Goal: Check status: Check status

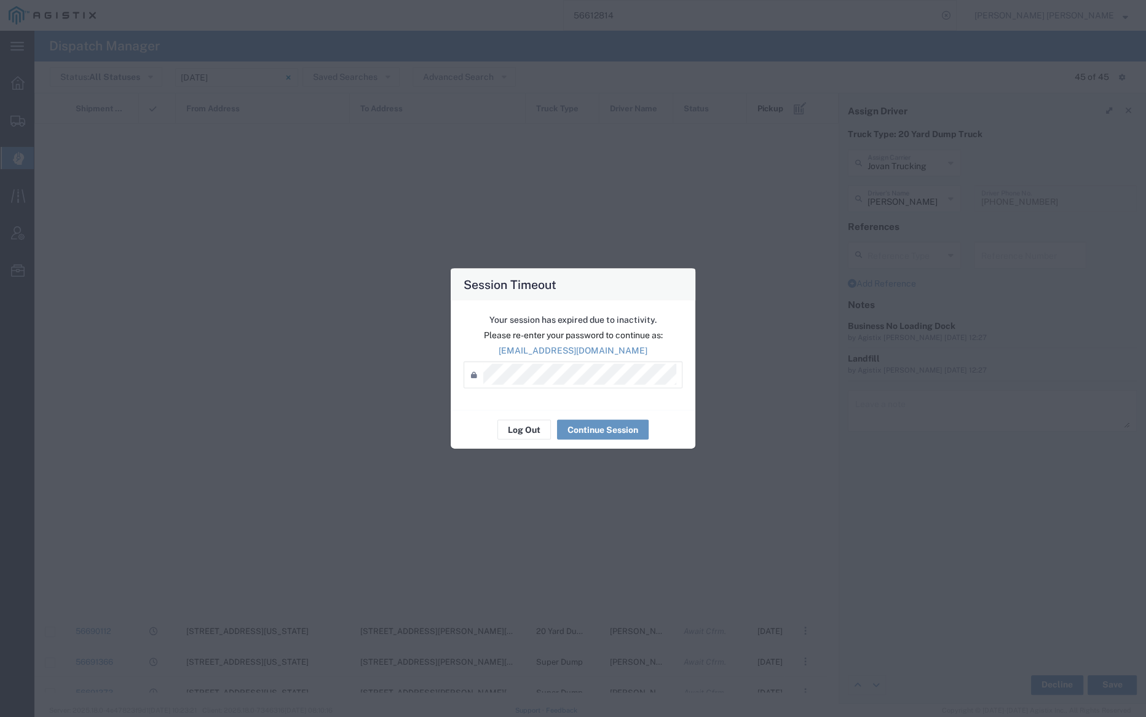
scroll to position [815, 0]
click at [527, 426] on button "Log Out" at bounding box center [525, 430] width 54 height 20
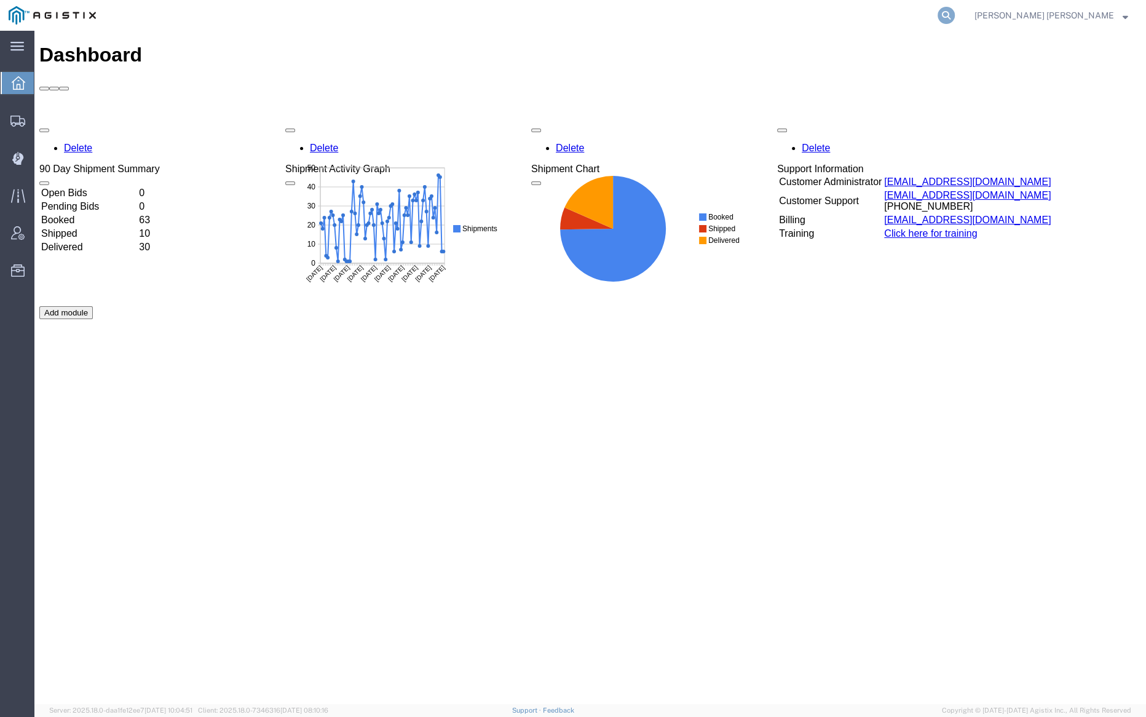
click at [955, 9] on icon at bounding box center [946, 15] width 17 height 17
click at [706, 17] on input "search" at bounding box center [751, 16] width 374 height 30
paste input "56575109"
type input "56575109"
click at [955, 13] on icon at bounding box center [946, 15] width 17 height 17
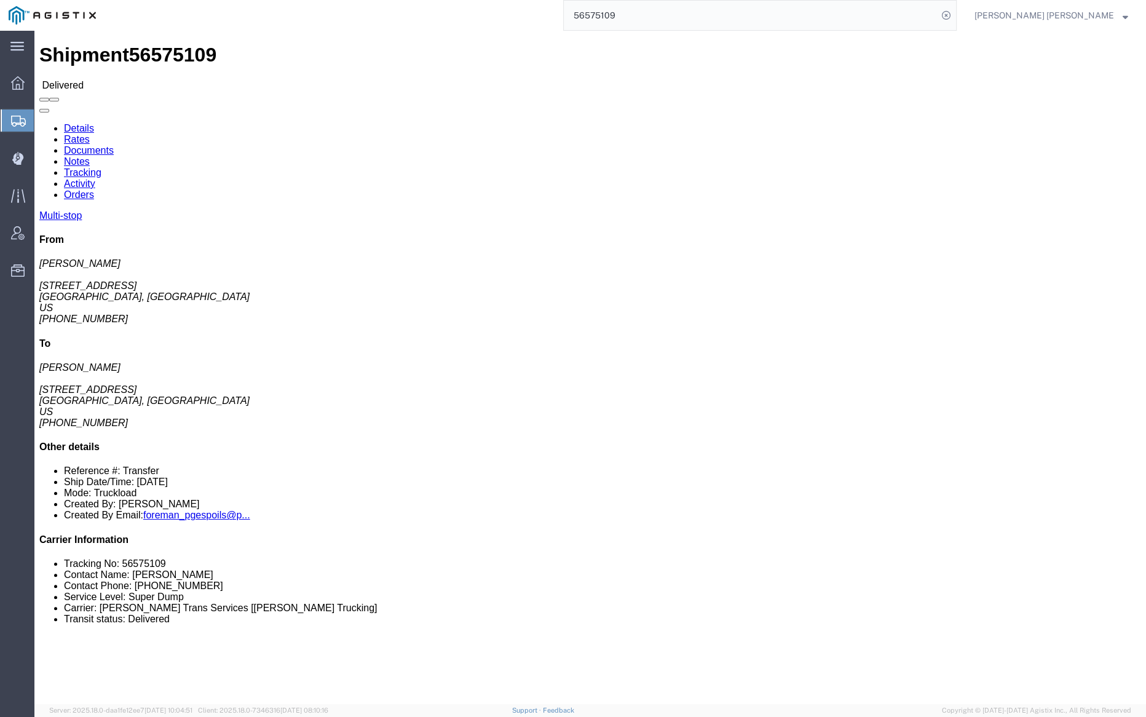
click link "Documents"
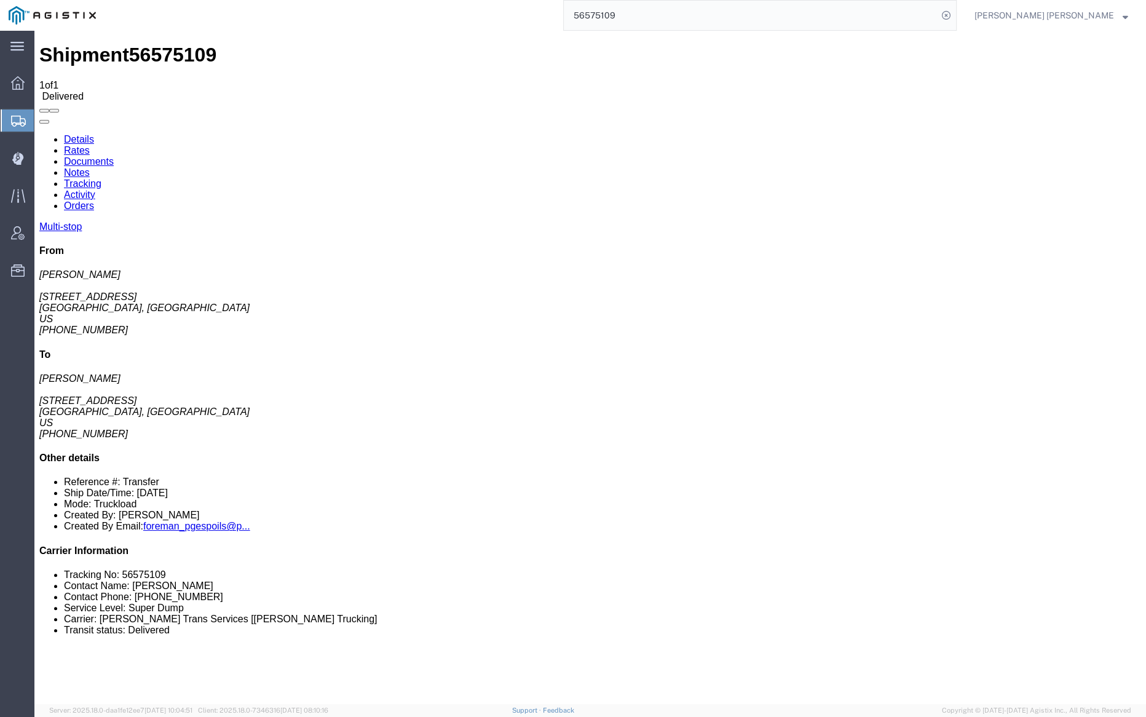
click at [90, 167] on link "Notes" at bounding box center [77, 172] width 26 height 10
click at [672, 22] on input "56575109" at bounding box center [751, 16] width 374 height 30
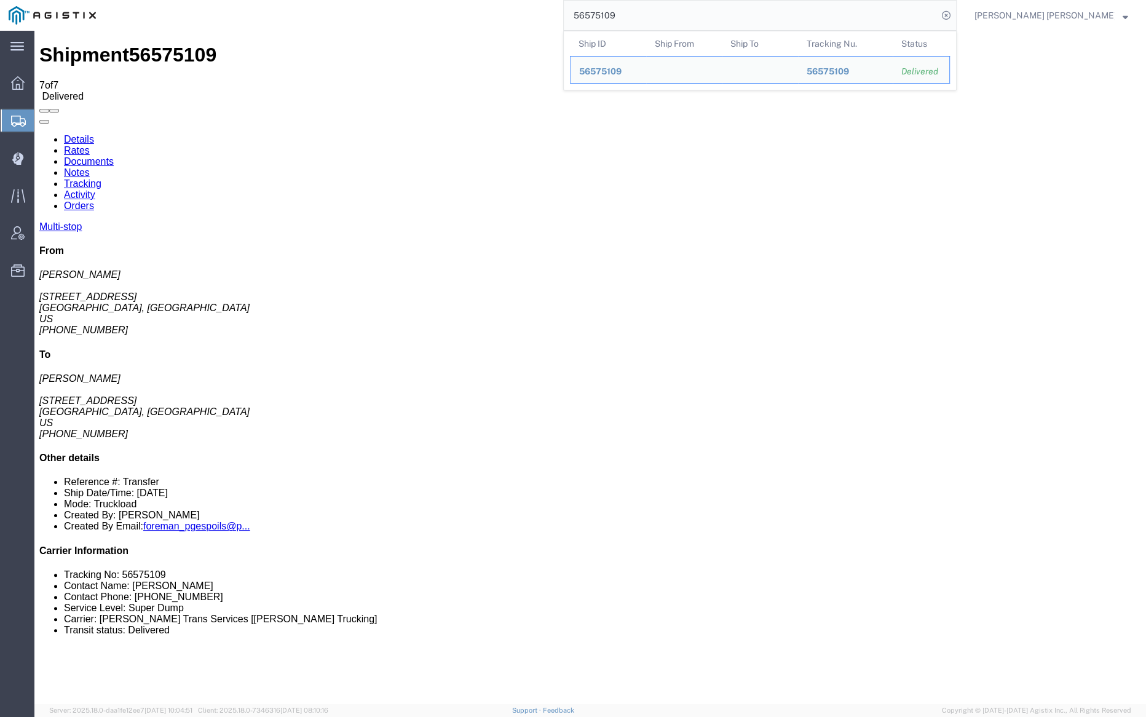
click at [672, 22] on input "56575109" at bounding box center [751, 16] width 374 height 30
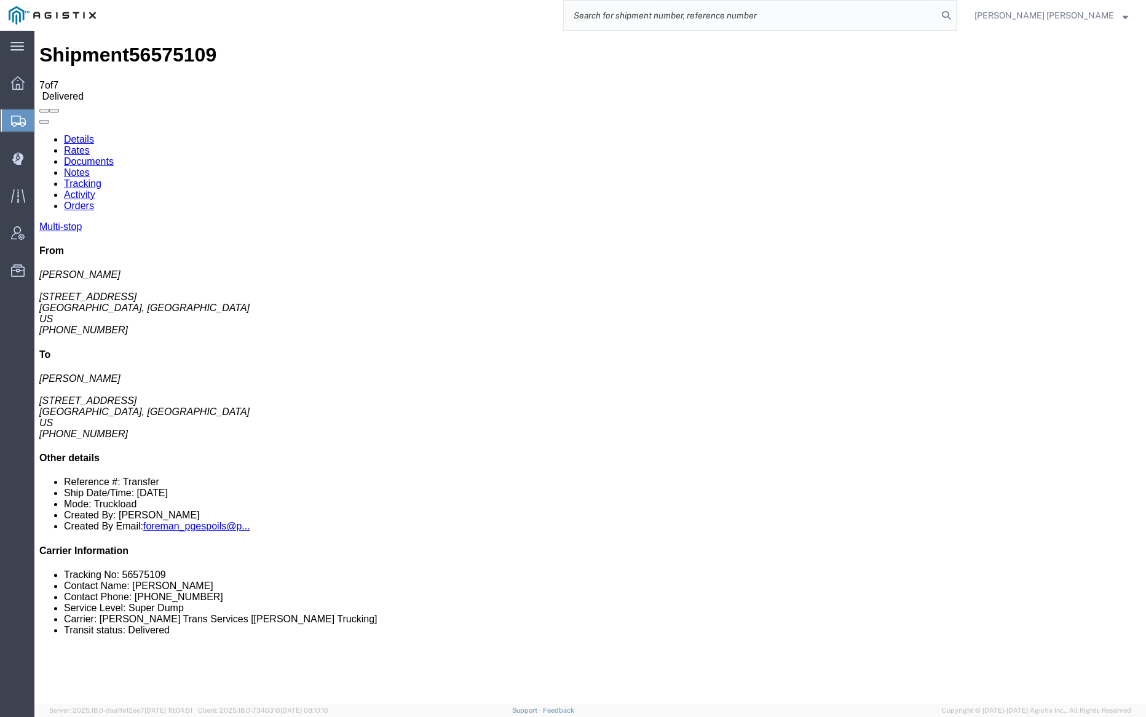
click at [706, 20] on input "search" at bounding box center [751, 16] width 374 height 30
paste input "56626792"
click at [955, 10] on icon at bounding box center [946, 15] width 17 height 17
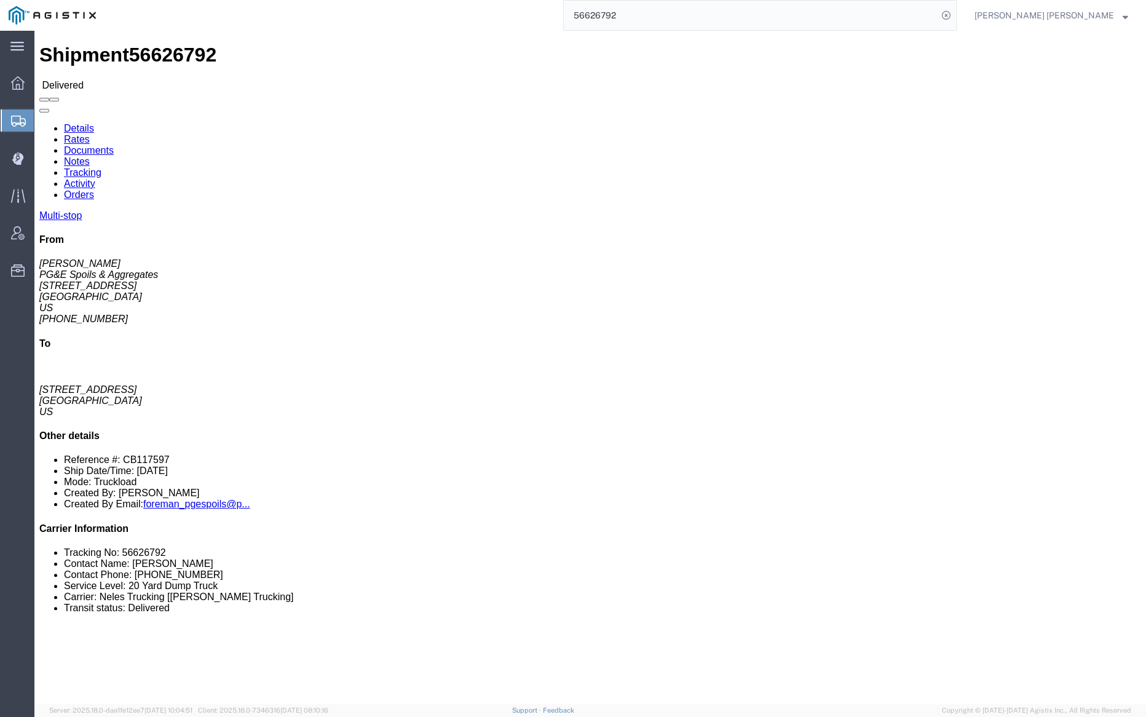
click link "Documents"
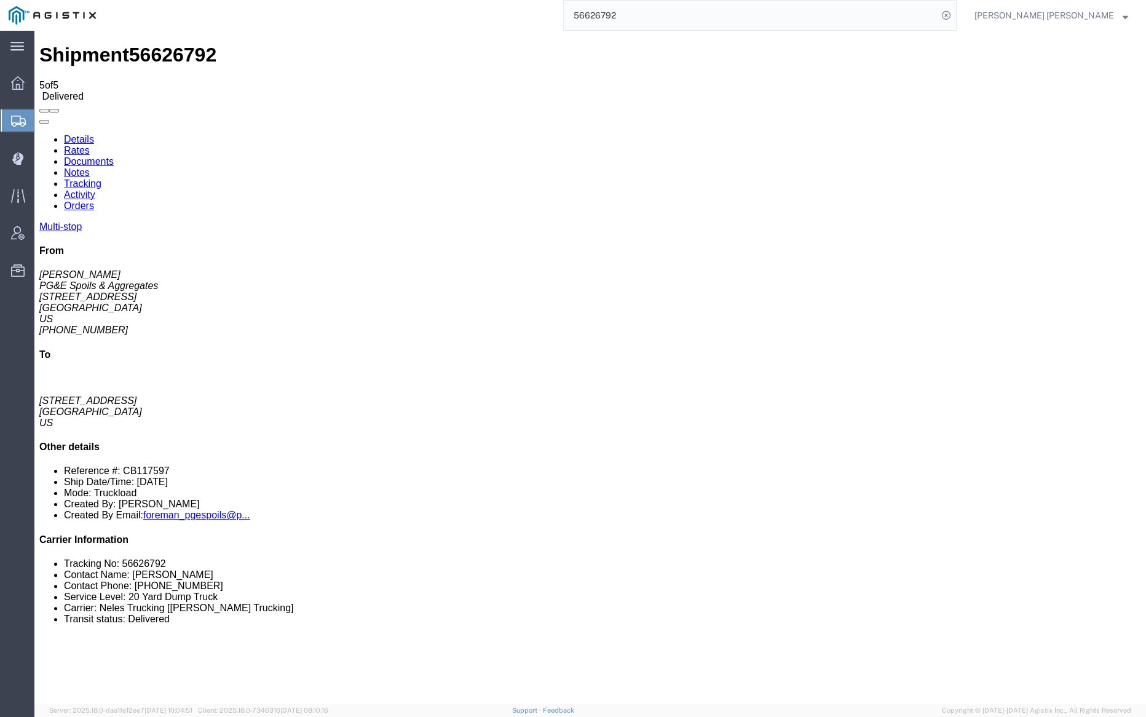
click at [90, 167] on link "Notes" at bounding box center [77, 172] width 26 height 10
click at [640, 12] on input "56626792" at bounding box center [751, 16] width 374 height 30
click at [955, 15] on icon at bounding box center [946, 15] width 17 height 17
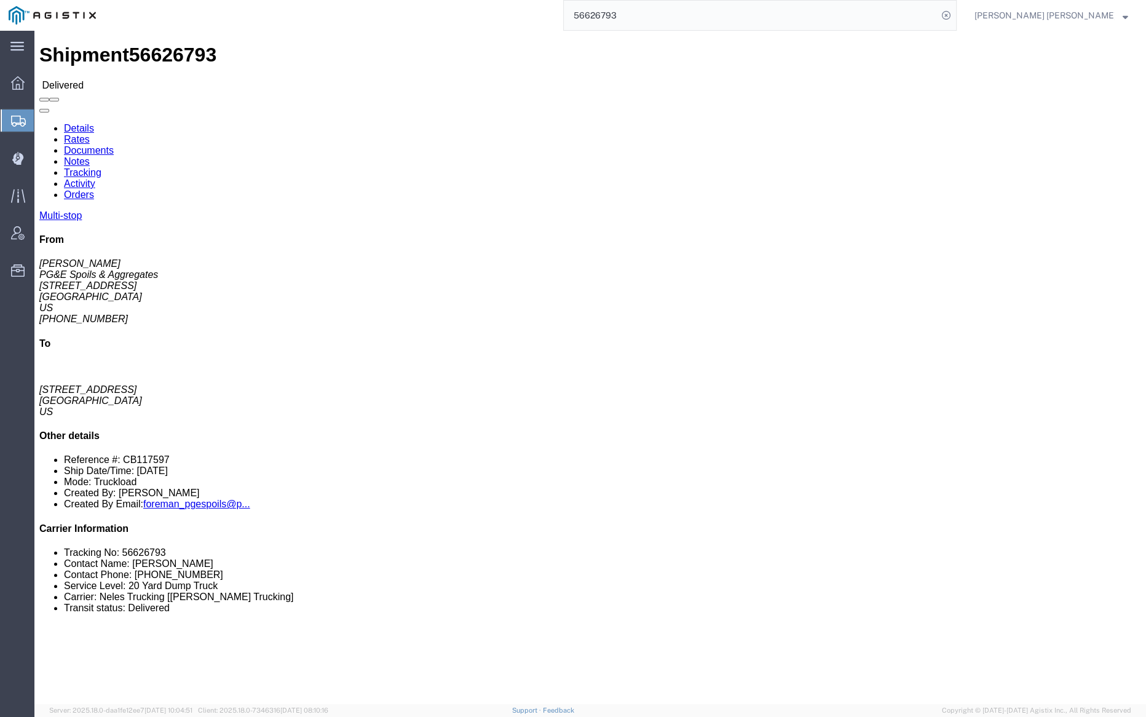
click link "Documents"
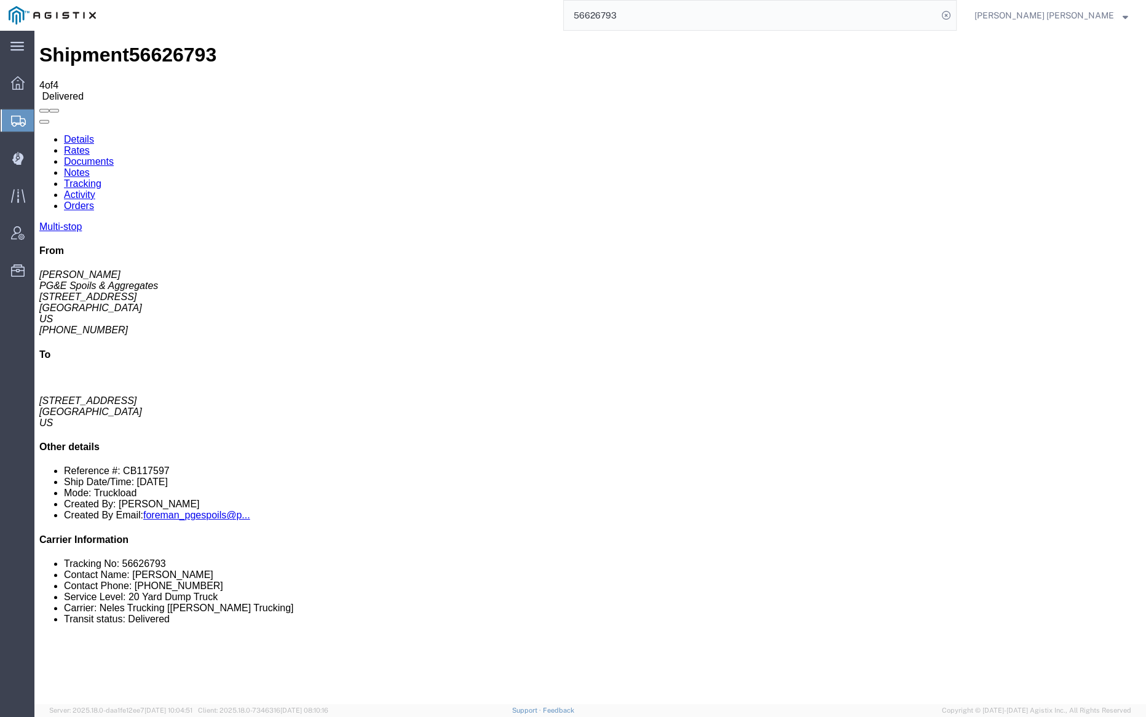
click at [90, 167] on link "Notes" at bounding box center [77, 172] width 26 height 10
click at [660, 14] on input "56626793" at bounding box center [751, 16] width 374 height 30
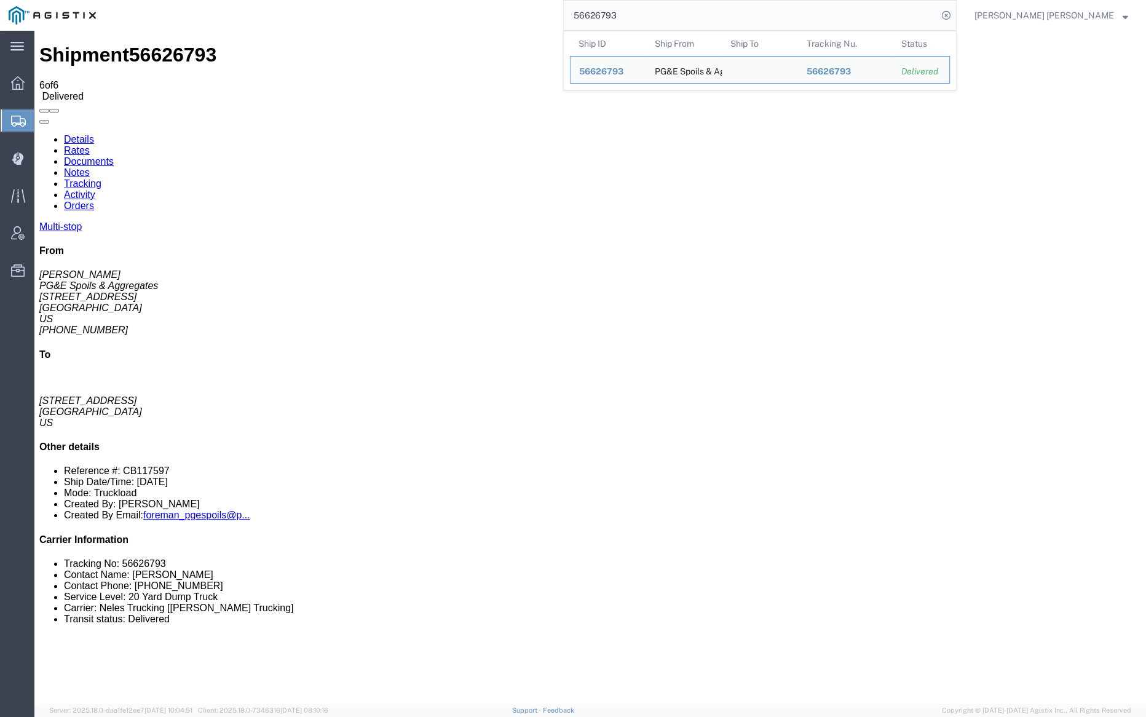
click at [660, 14] on input "56626793" at bounding box center [751, 16] width 374 height 30
paste input "4"
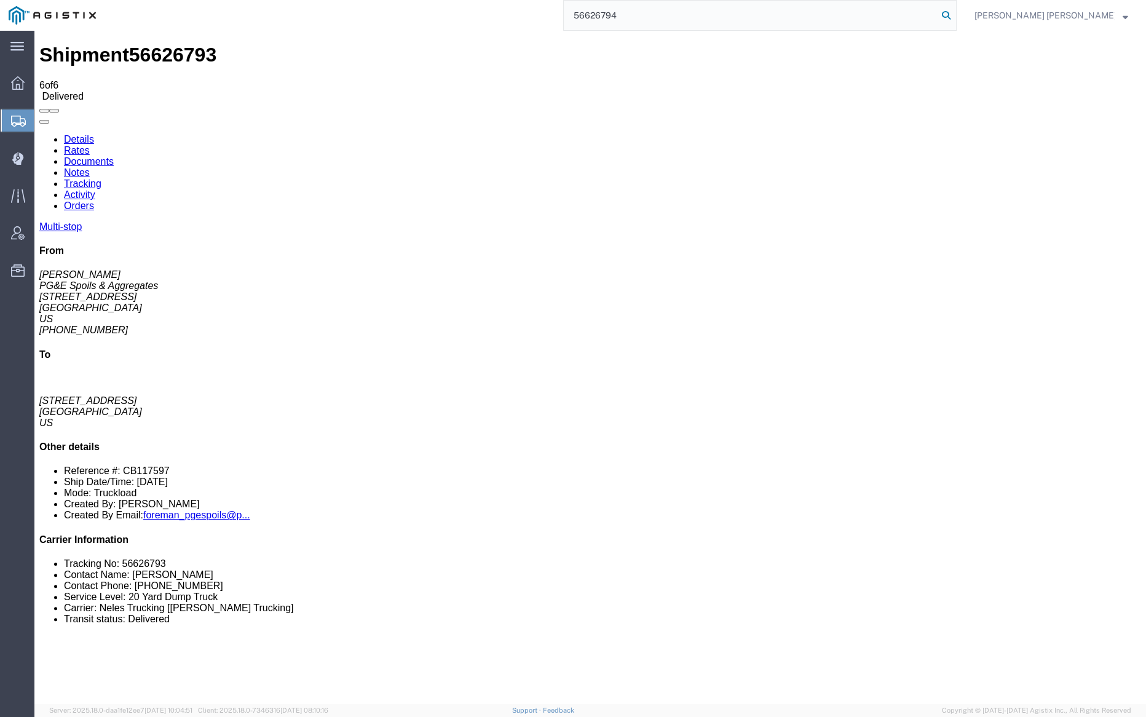
click at [955, 12] on icon at bounding box center [946, 15] width 17 height 17
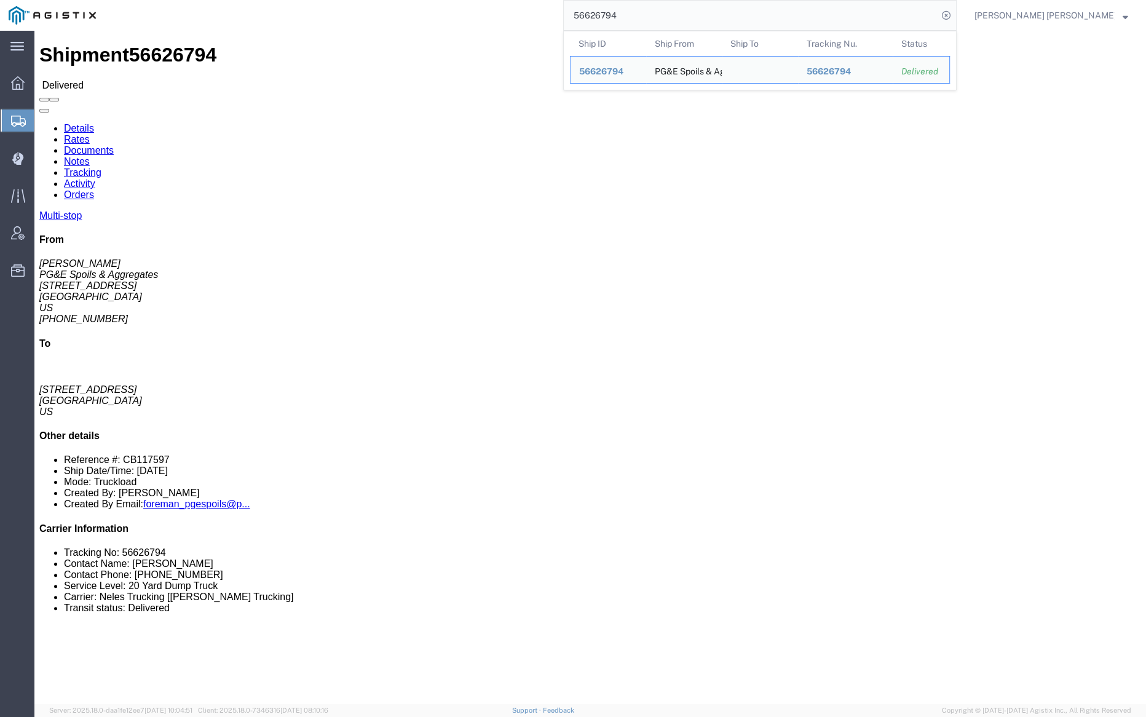
click link "Documents"
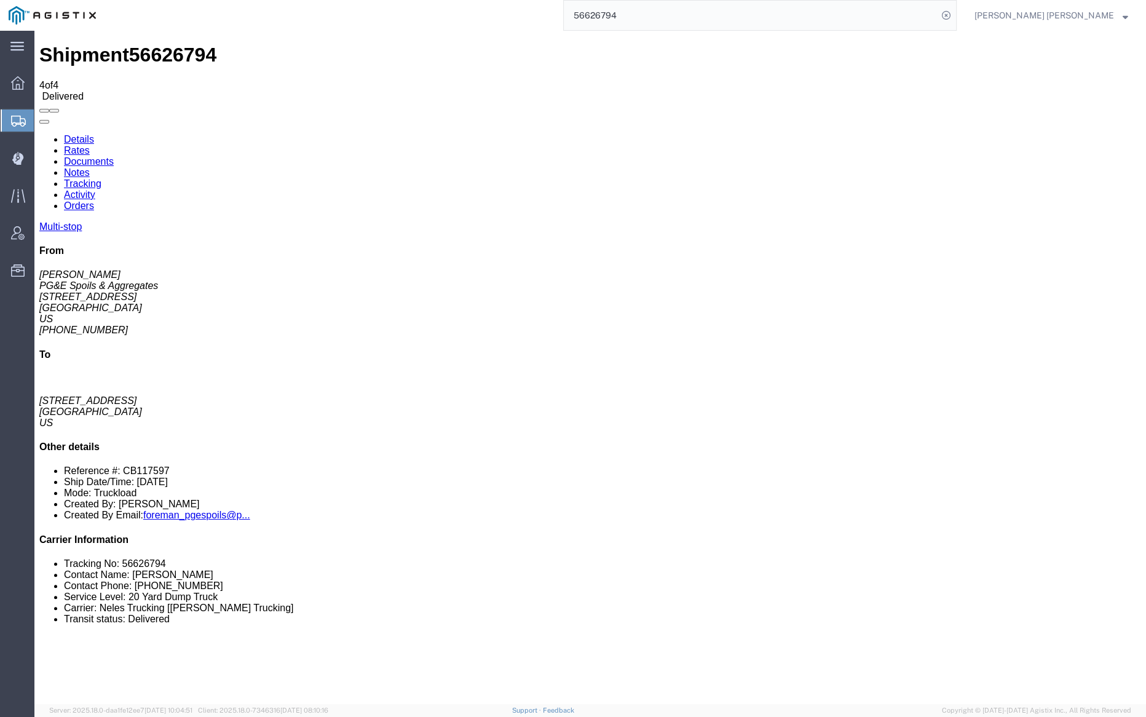
click at [90, 167] on link "Notes" at bounding box center [77, 172] width 26 height 10
click at [101, 178] on link "Tracking" at bounding box center [83, 183] width 38 height 10
click at [654, 20] on input "56626794" at bounding box center [751, 16] width 374 height 30
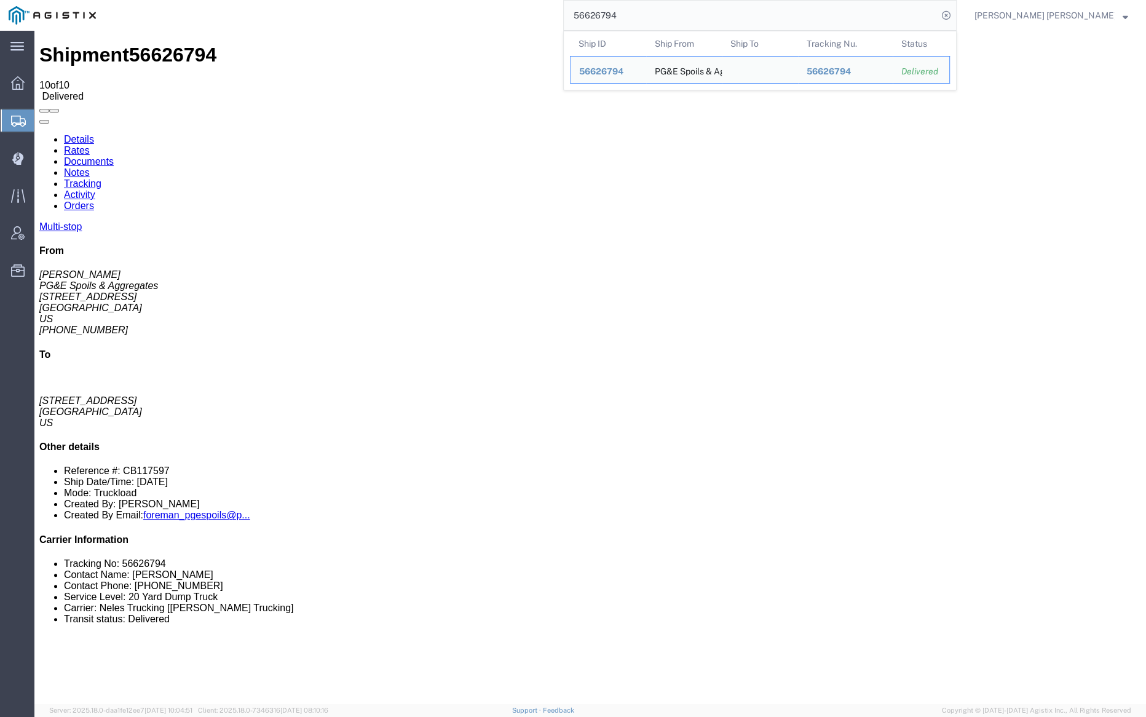
click at [654, 20] on input "56626794" at bounding box center [751, 16] width 374 height 30
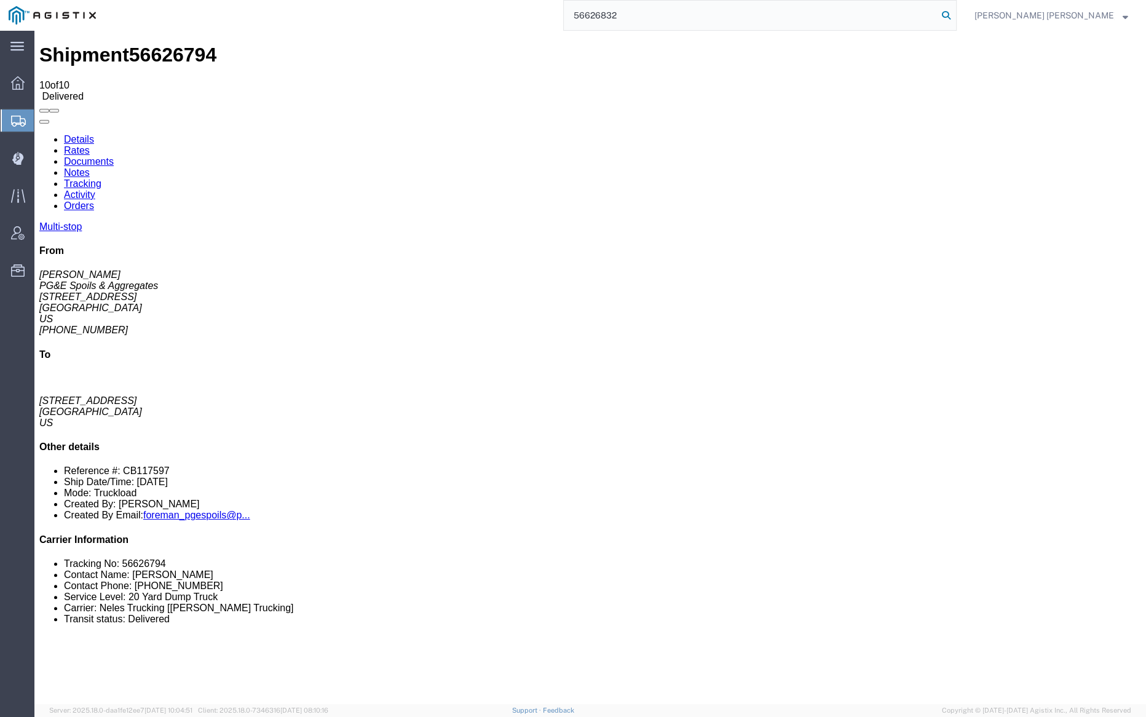
click at [955, 14] on icon at bounding box center [946, 15] width 17 height 17
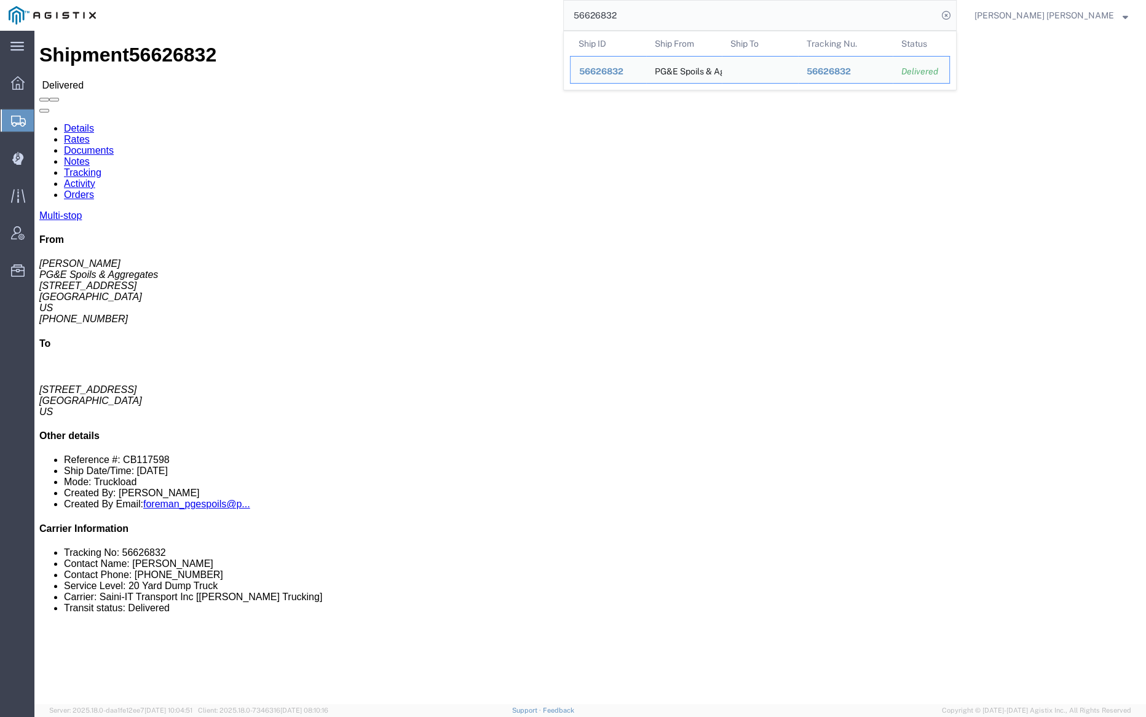
click link "Documents"
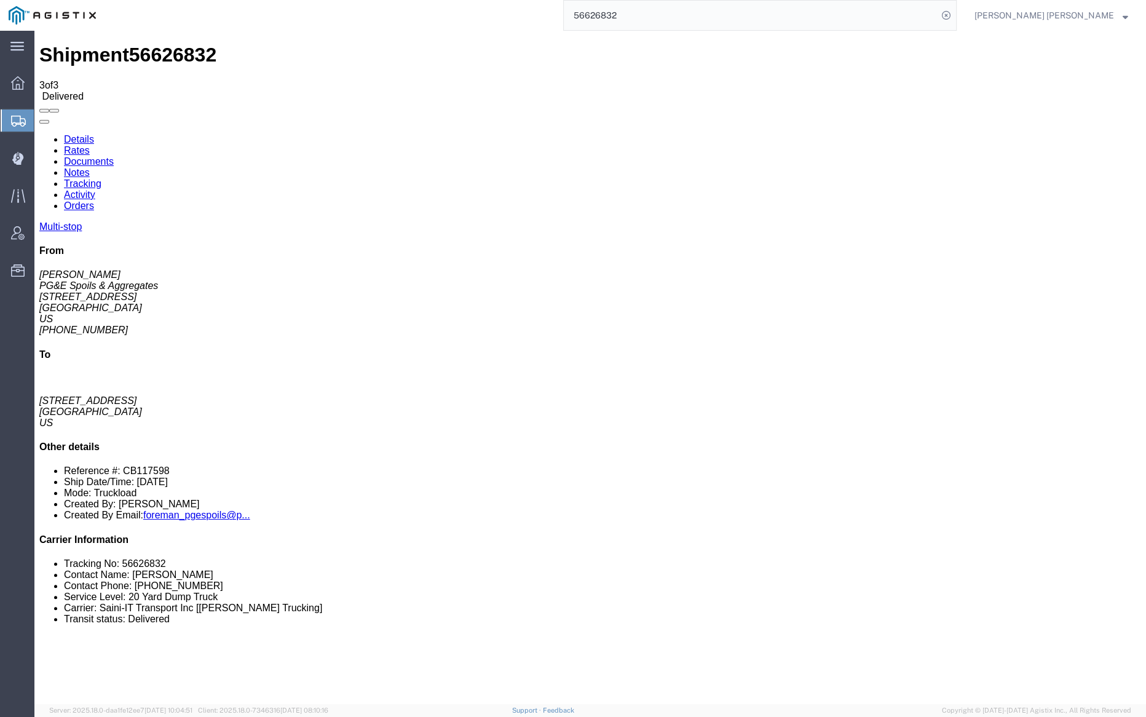
click at [90, 167] on link "Notes" at bounding box center [77, 172] width 26 height 10
click at [675, 17] on input "56626832" at bounding box center [751, 16] width 374 height 30
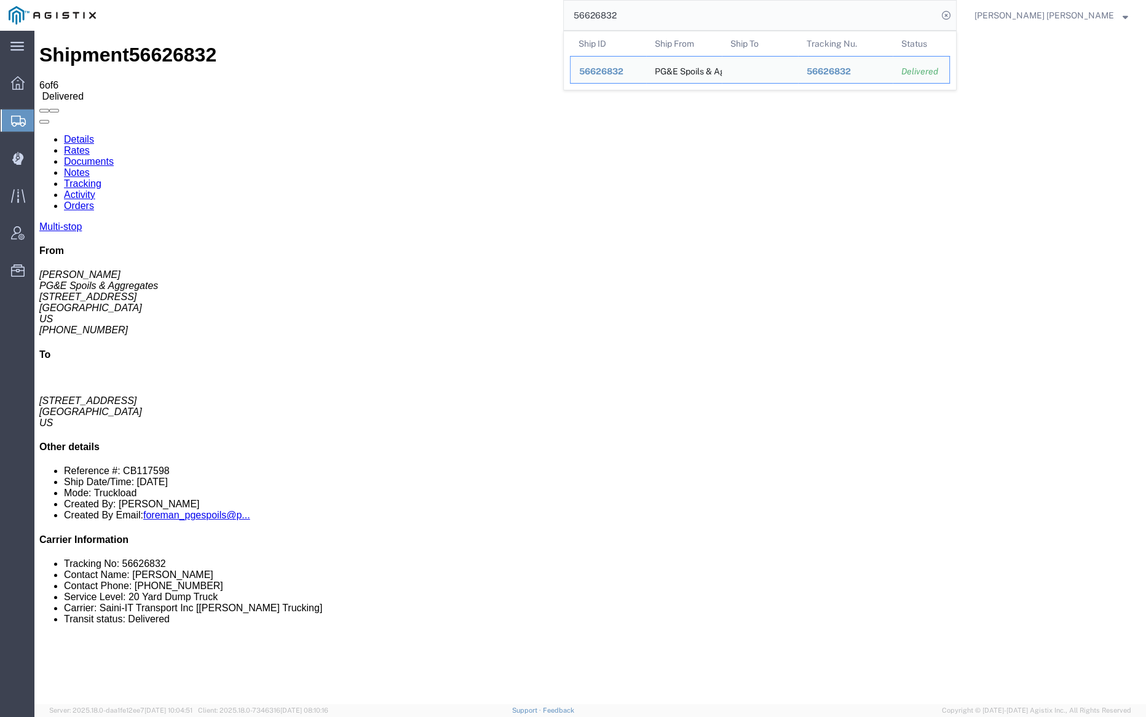
paste input "6"
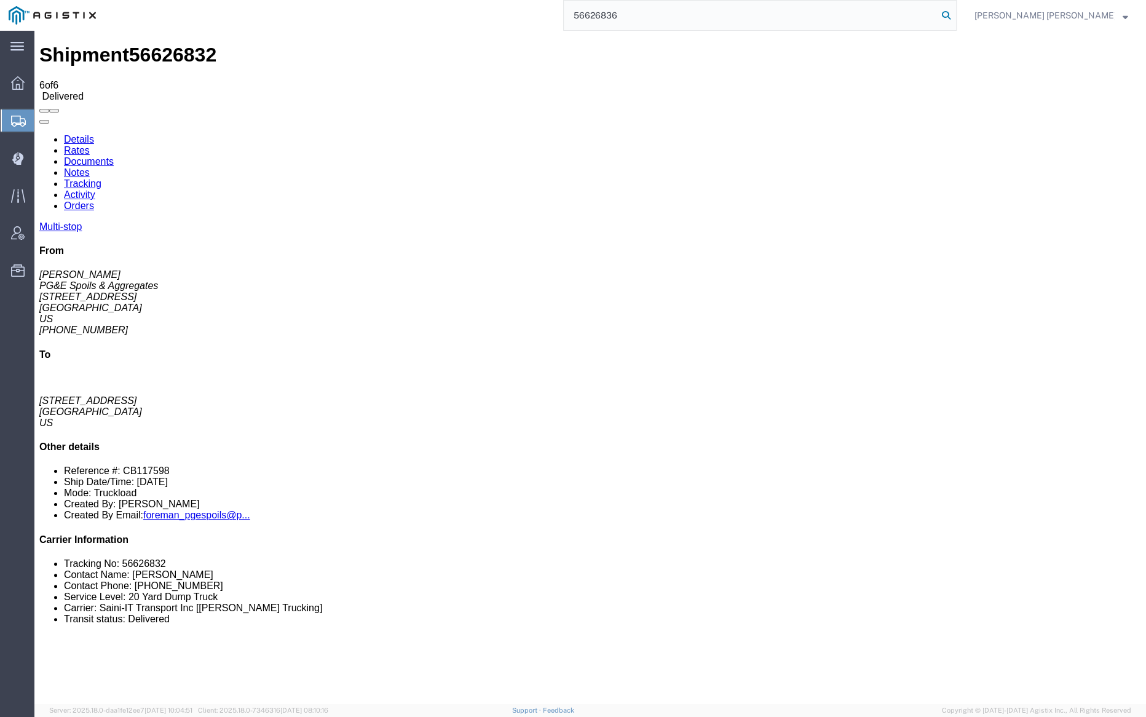
click at [955, 9] on icon at bounding box center [946, 15] width 17 height 17
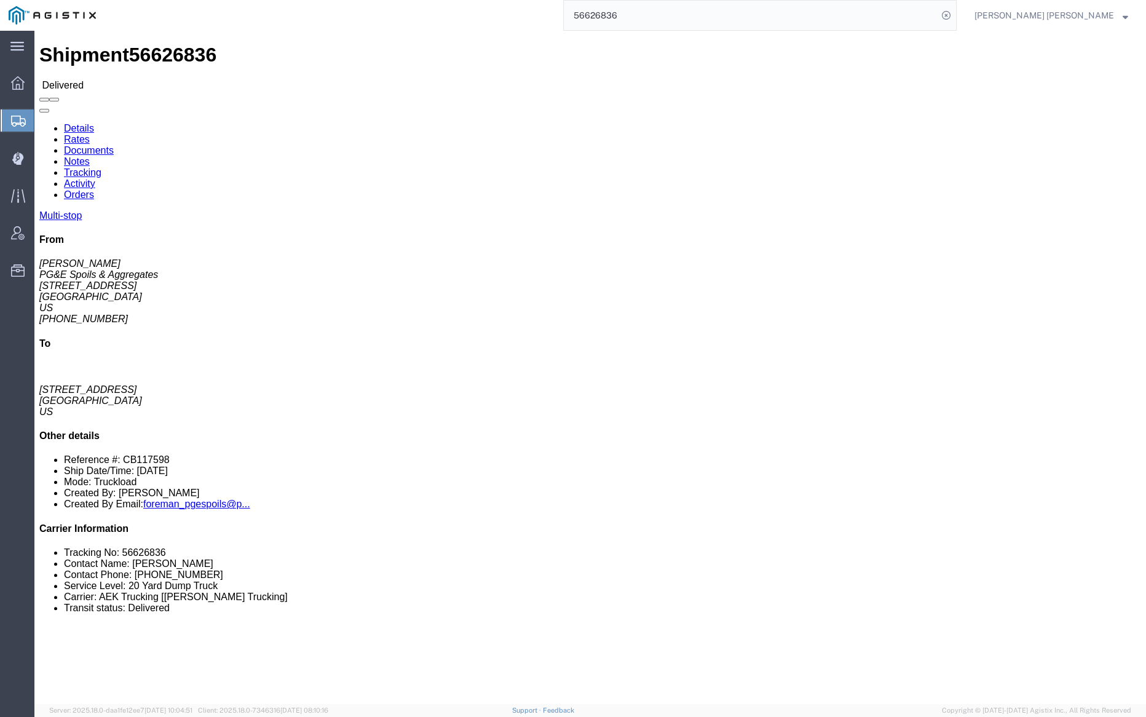
click link "Documents"
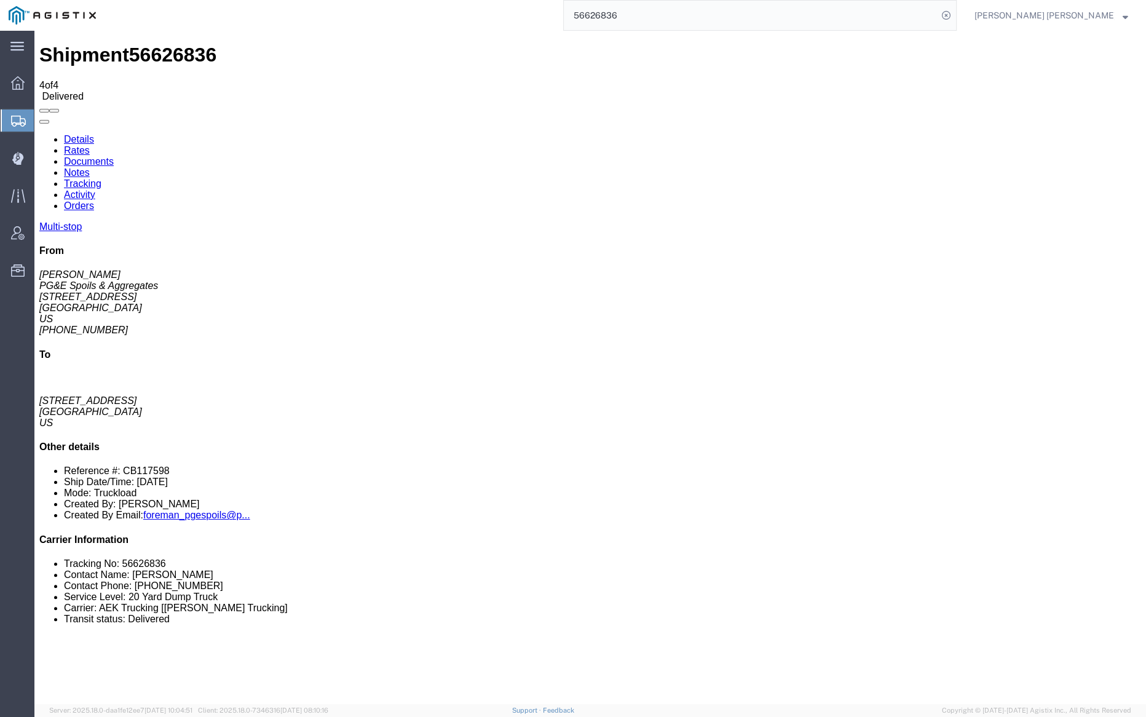
click at [90, 167] on link "Notes" at bounding box center [77, 172] width 26 height 10
click at [663, 13] on input "56626836" at bounding box center [751, 16] width 374 height 30
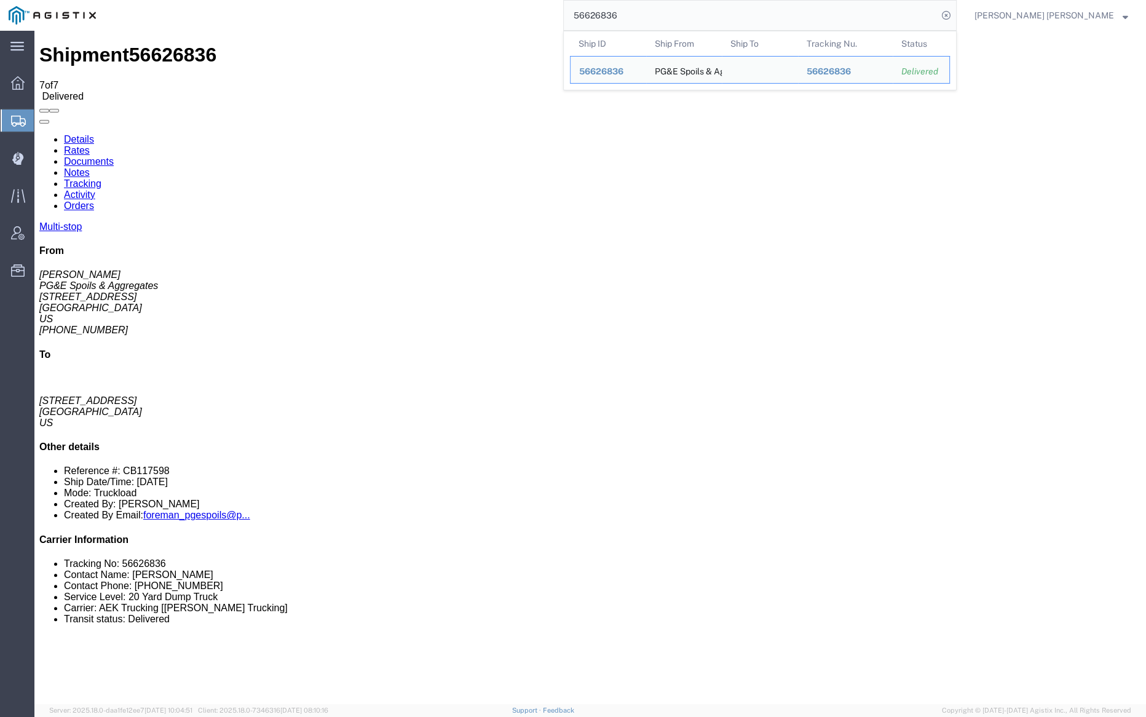
paste input "7"
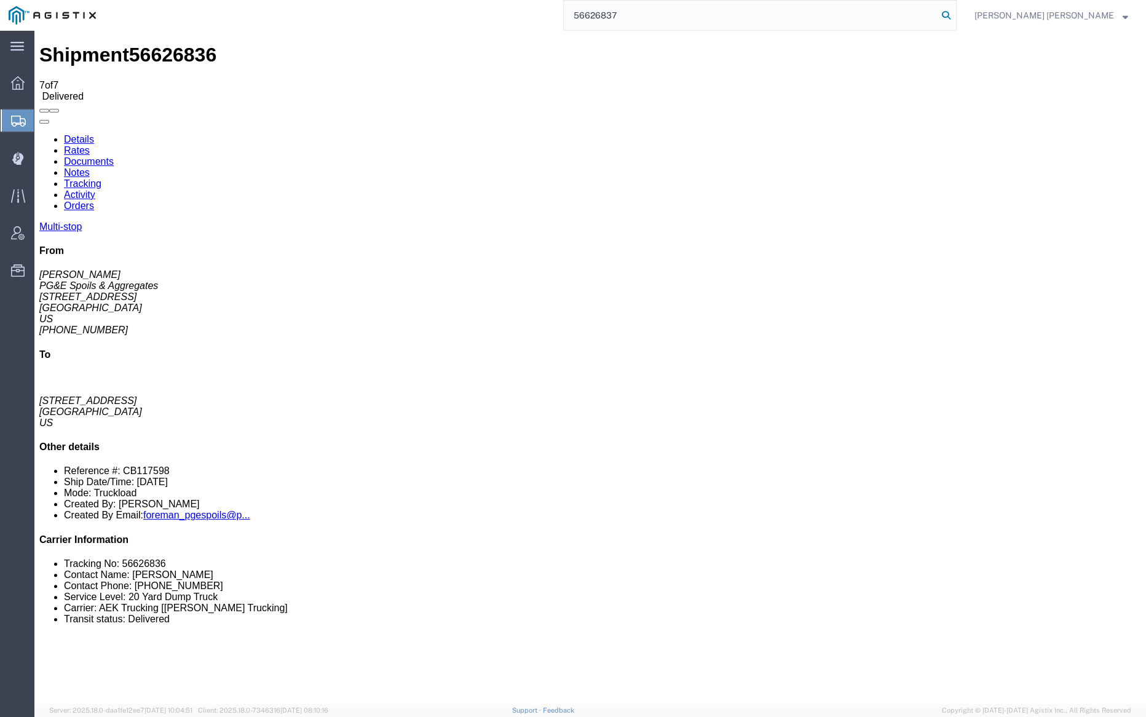
click at [955, 14] on icon at bounding box center [946, 15] width 17 height 17
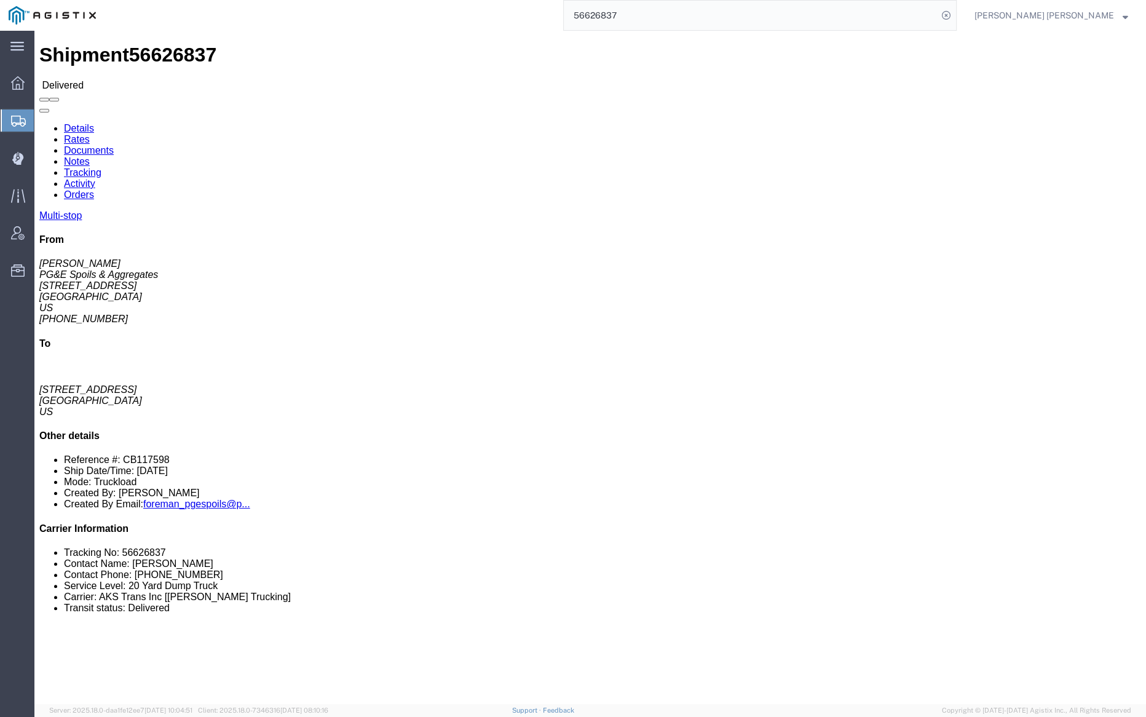
click link "Documents"
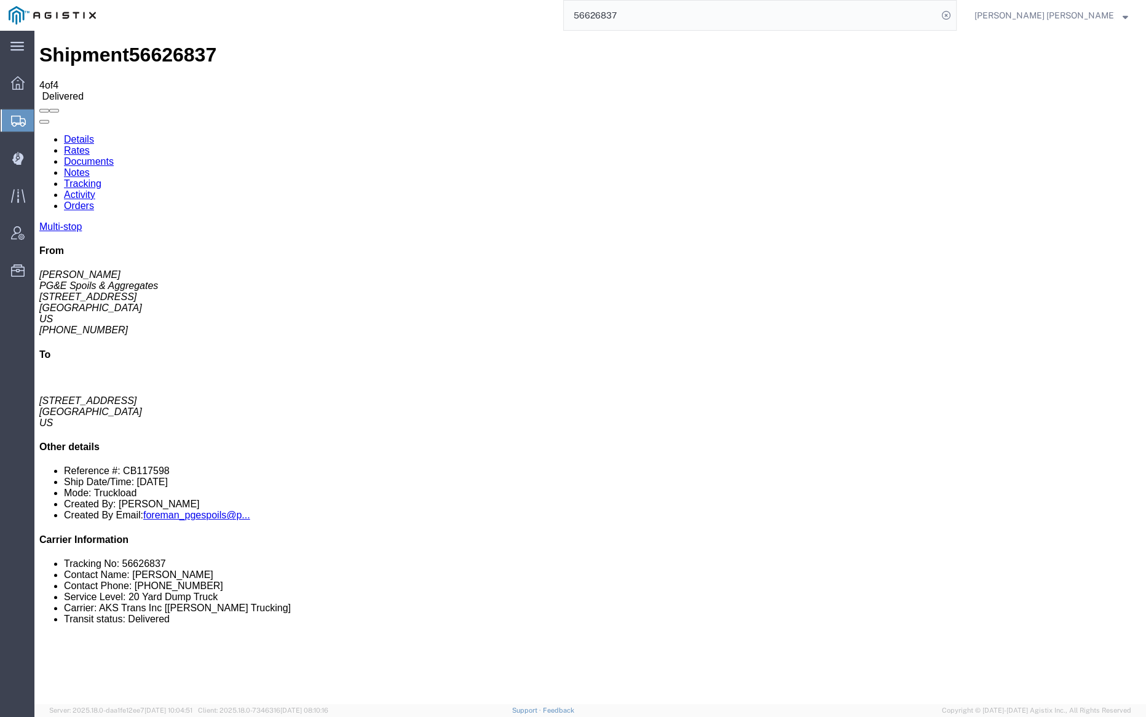
click at [90, 167] on link "Notes" at bounding box center [77, 172] width 26 height 10
click at [653, 18] on input "56626837" at bounding box center [751, 16] width 374 height 30
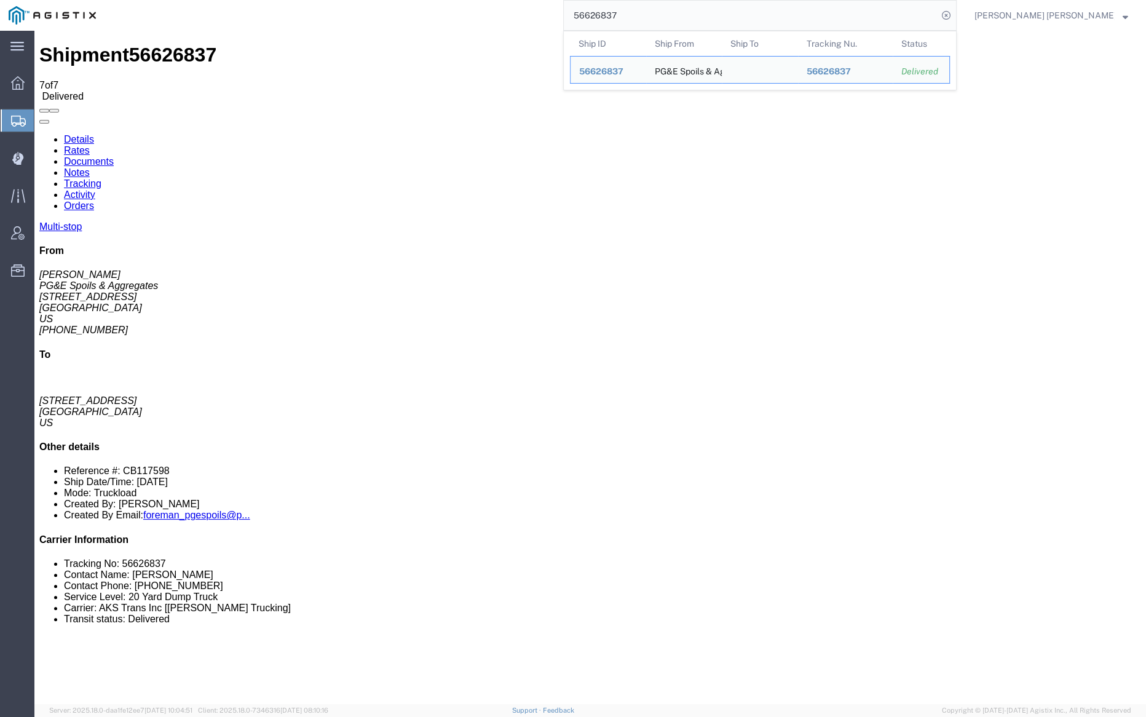
click at [653, 18] on input "56626837" at bounding box center [751, 16] width 374 height 30
paste input "738"
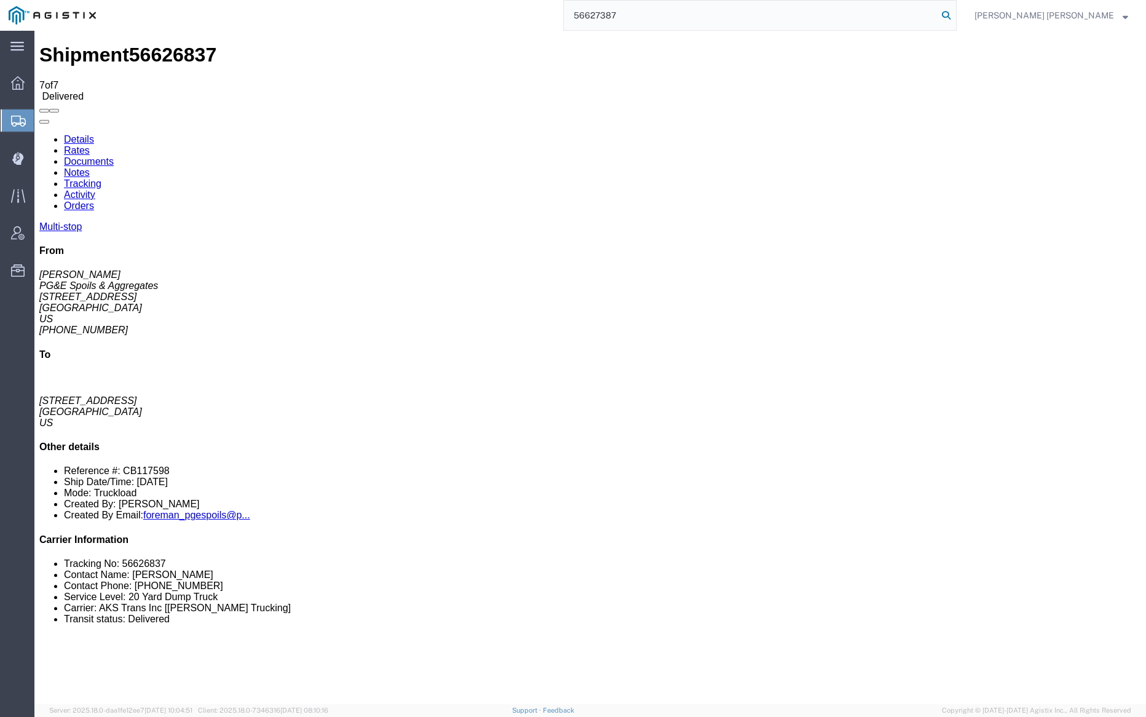
click at [955, 15] on icon at bounding box center [946, 15] width 17 height 17
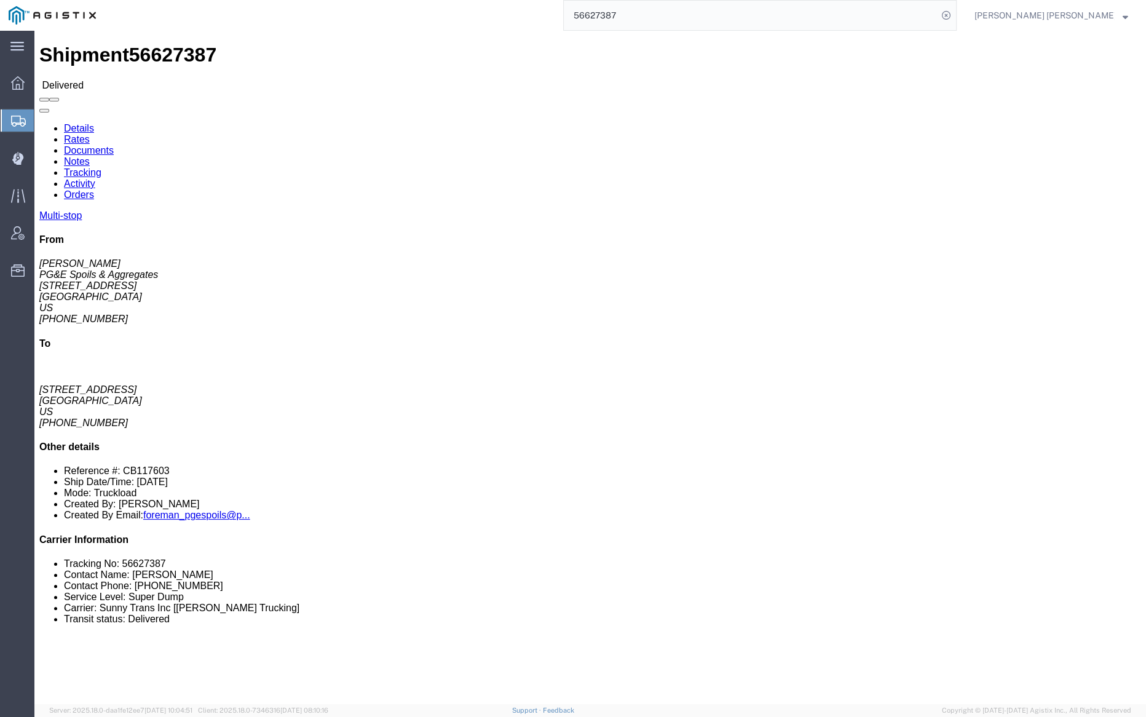
click link "Documents"
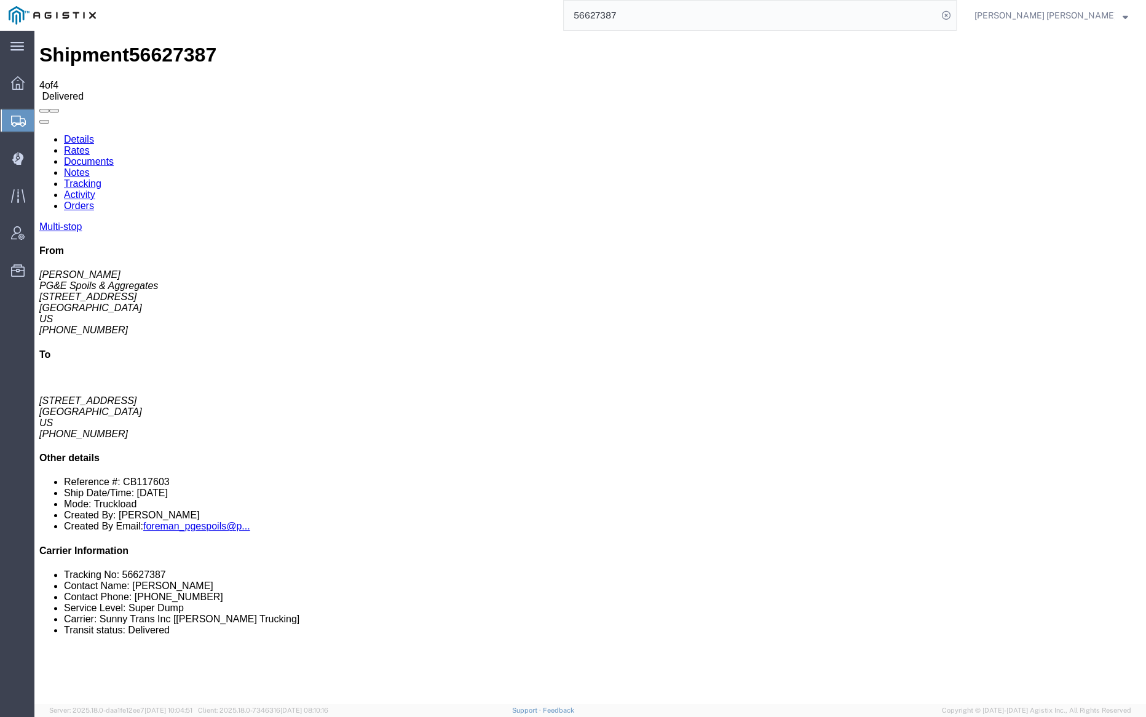
click at [90, 167] on link "Notes" at bounding box center [77, 172] width 26 height 10
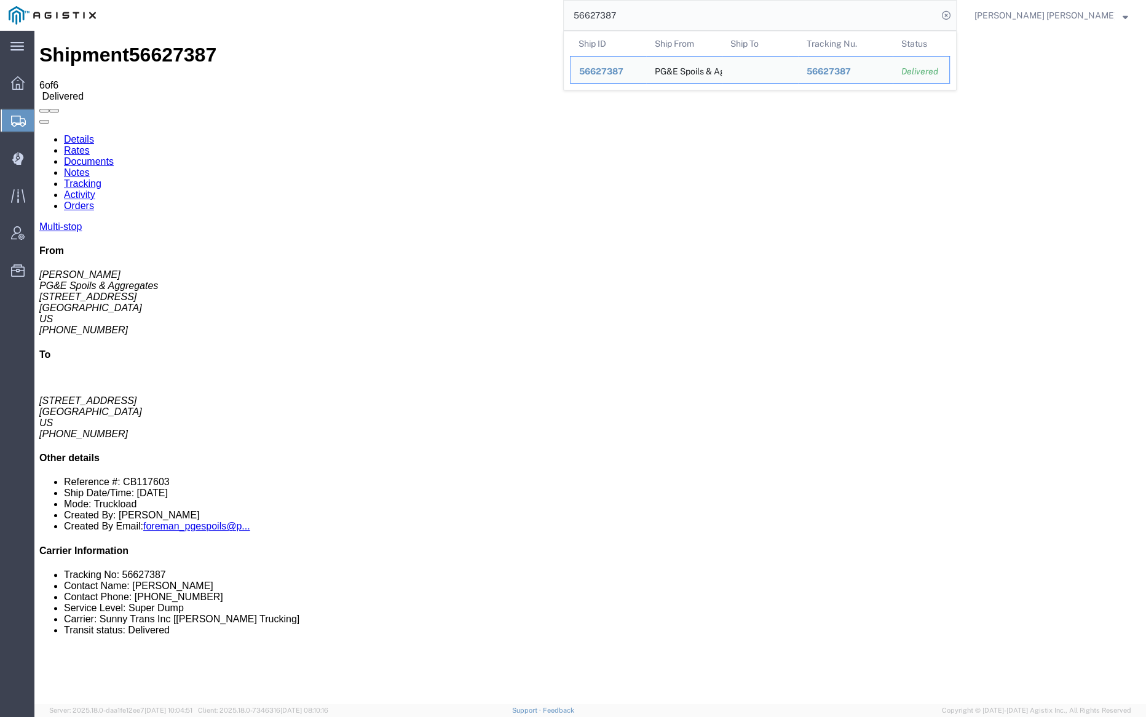
click at [672, 13] on input "56627387" at bounding box center [751, 16] width 374 height 30
paste input "92"
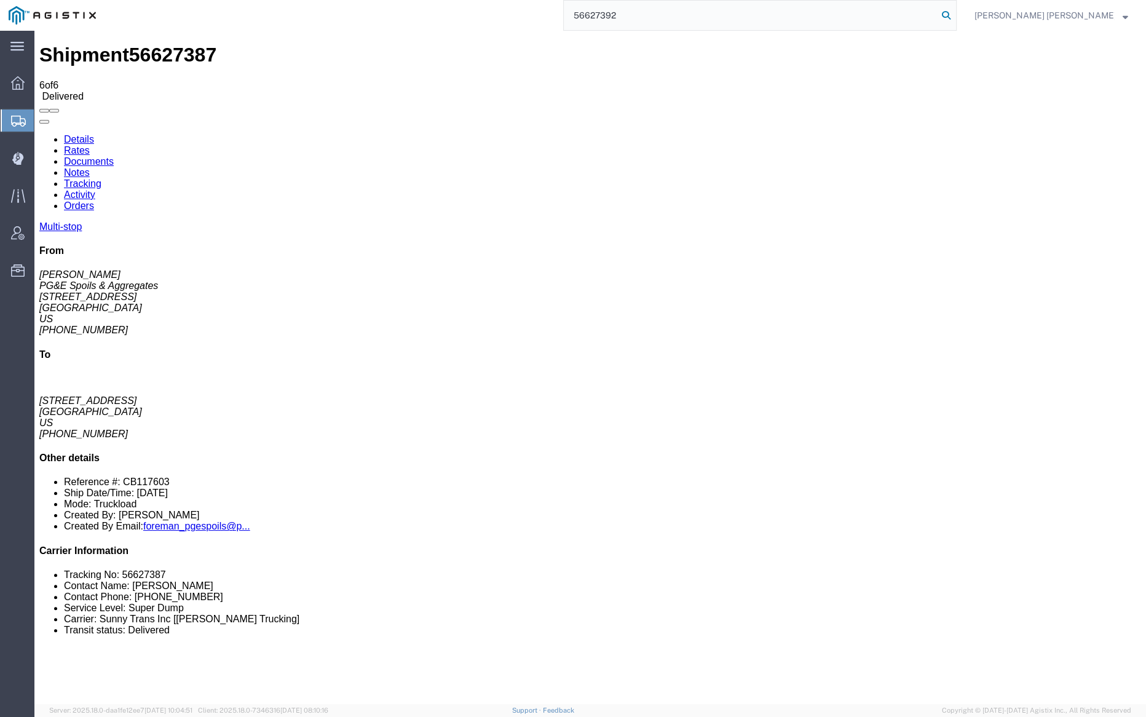
click at [955, 17] on icon at bounding box center [946, 15] width 17 height 17
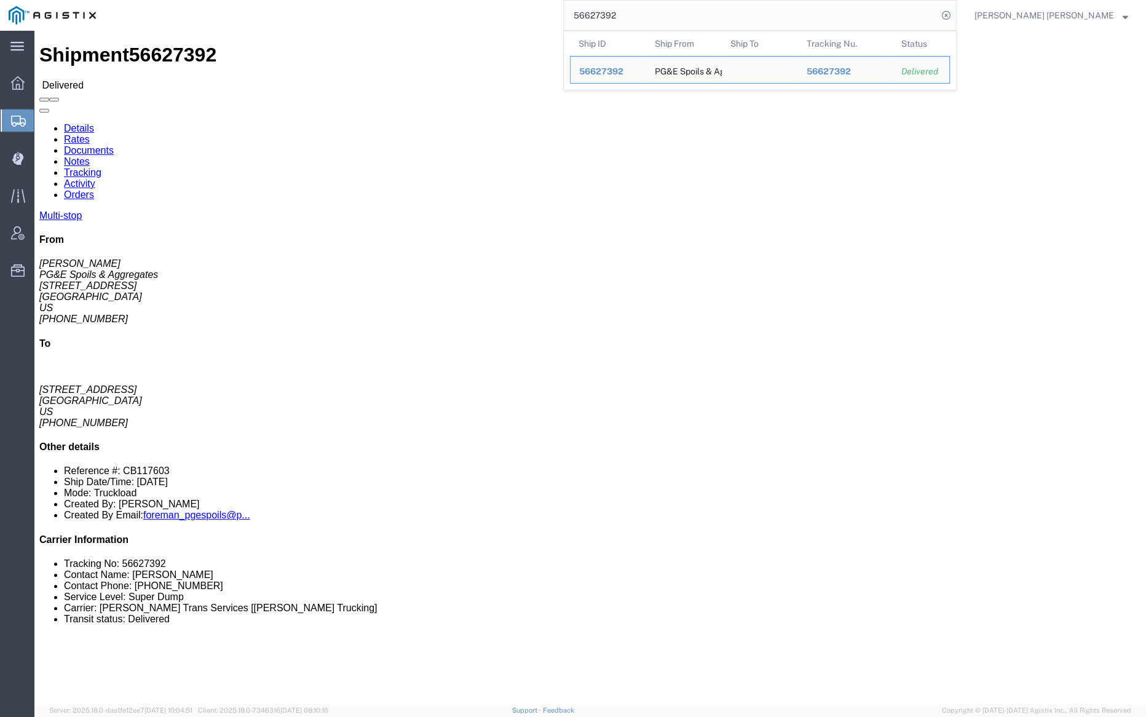
click at [667, 18] on input "56627392" at bounding box center [751, 16] width 374 height 30
paste input "4924"
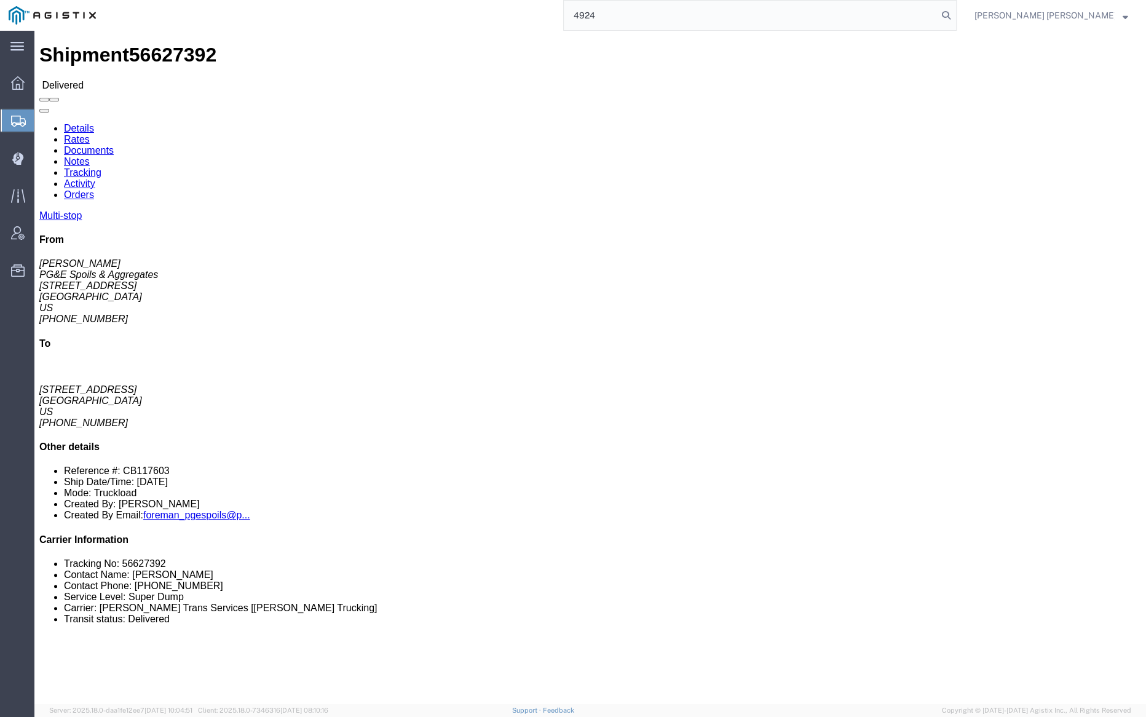
type input "4924"
